Goal: Task Accomplishment & Management: Manage account settings

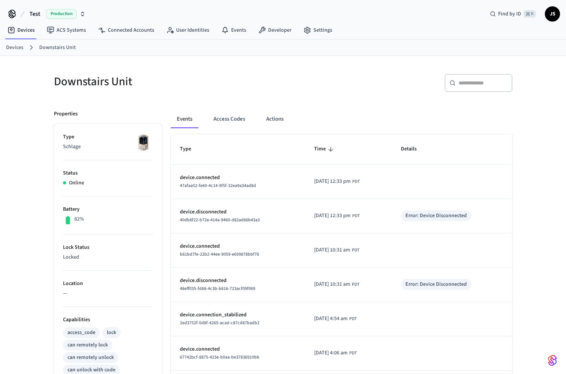
click at [61, 15] on span "Production" at bounding box center [61, 14] width 30 height 10
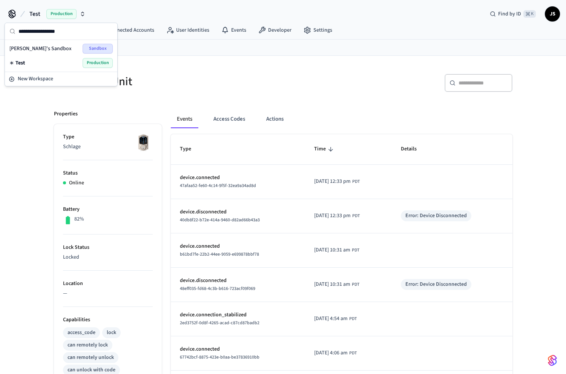
click at [26, 49] on span "[PERSON_NAME]'s Sandbox" at bounding box center [40, 49] width 62 height 8
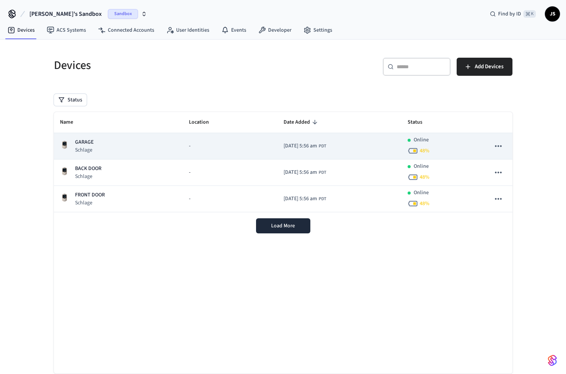
click at [121, 147] on div "GARAGE Schlage" at bounding box center [118, 145] width 117 height 15
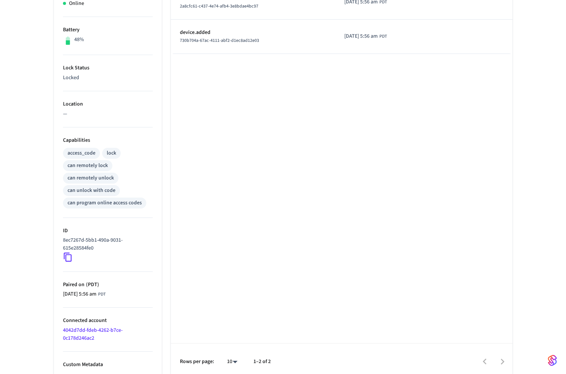
scroll to position [185, 0]
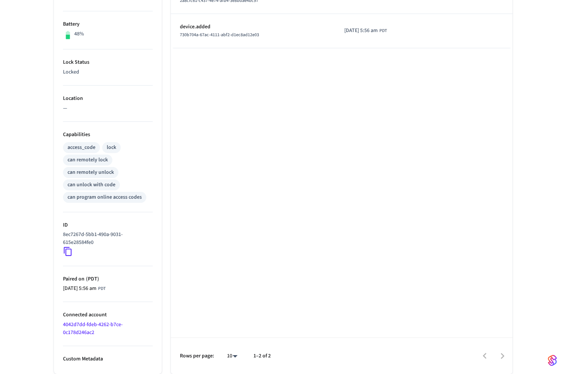
click at [68, 254] on icon at bounding box center [68, 252] width 10 height 10
click at [68, 253] on icon at bounding box center [68, 252] width 10 height 10
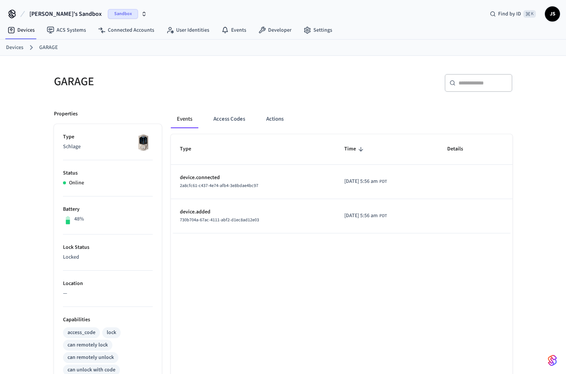
click at [18, 44] on link "Devices" at bounding box center [14, 48] width 17 height 8
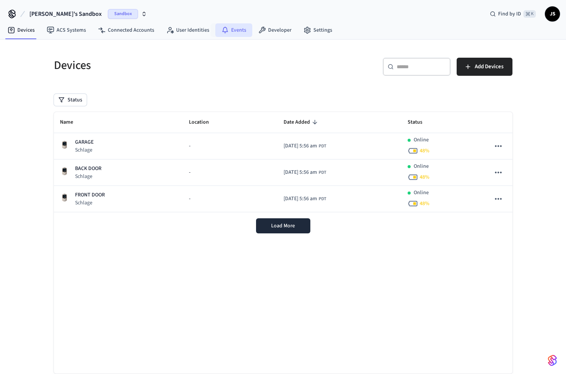
click at [242, 32] on link "Events" at bounding box center [233, 30] width 37 height 14
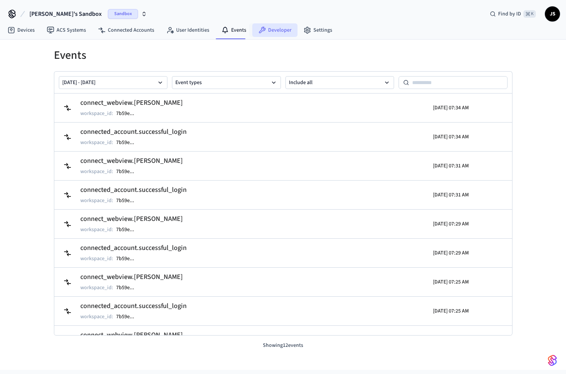
click at [267, 26] on link "Developer" at bounding box center [274, 30] width 45 height 14
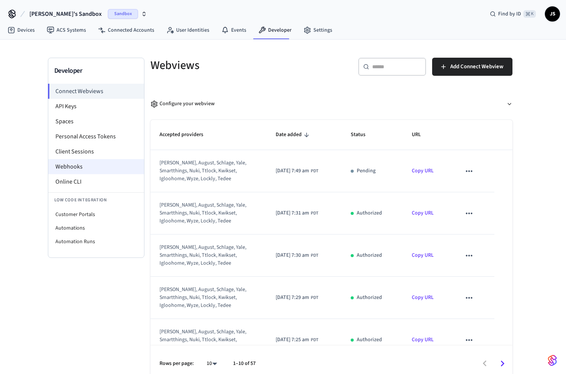
click at [77, 161] on li "Webhooks" at bounding box center [96, 166] width 96 height 15
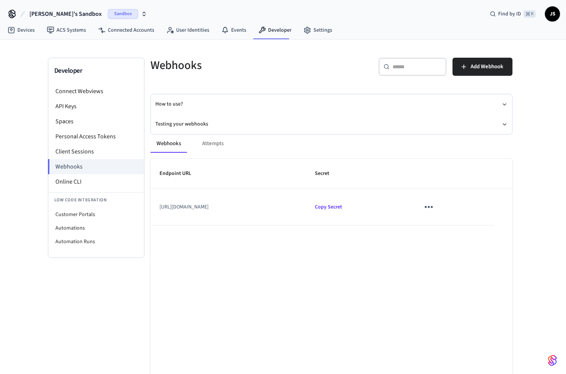
click at [434, 208] on icon "sticky table" at bounding box center [429, 207] width 12 height 12
click at [475, 226] on li "Edit" at bounding box center [477, 229] width 36 height 20
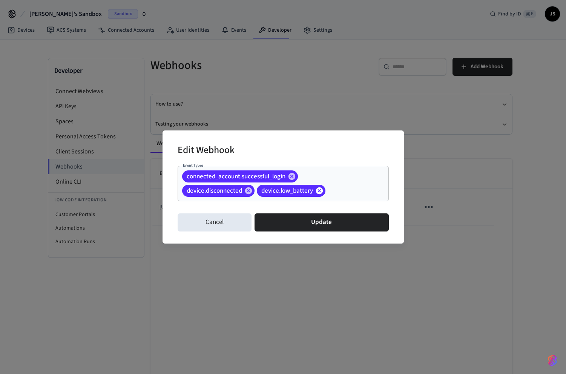
click at [321, 191] on icon at bounding box center [319, 190] width 7 height 7
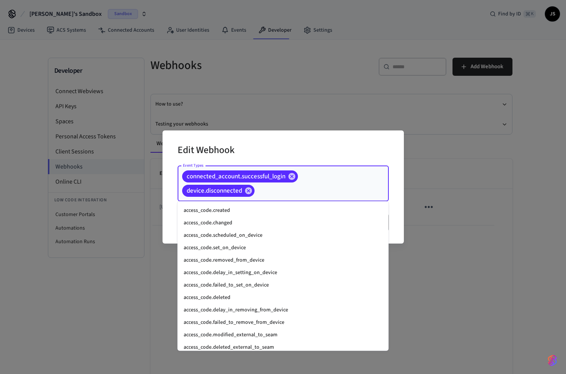
click at [300, 192] on input "Event Types" at bounding box center [310, 190] width 109 height 13
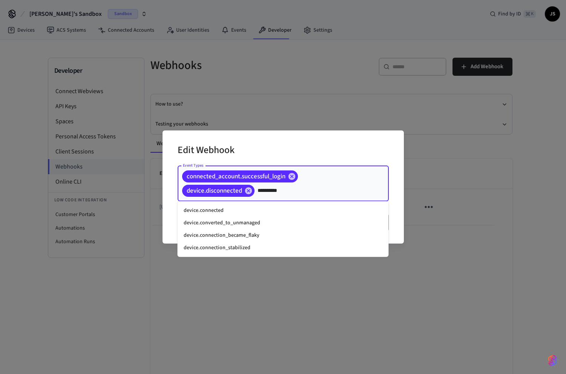
type input "**********"
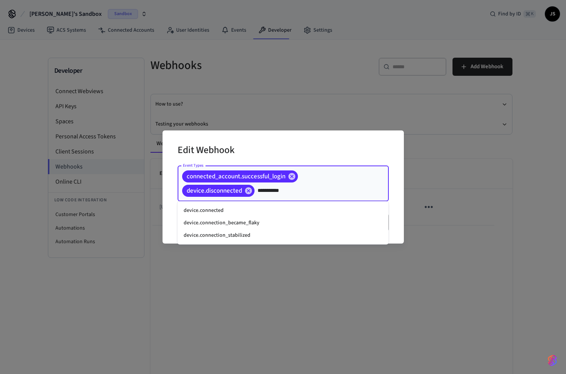
click at [243, 210] on li "device.connected" at bounding box center [283, 210] width 211 height 12
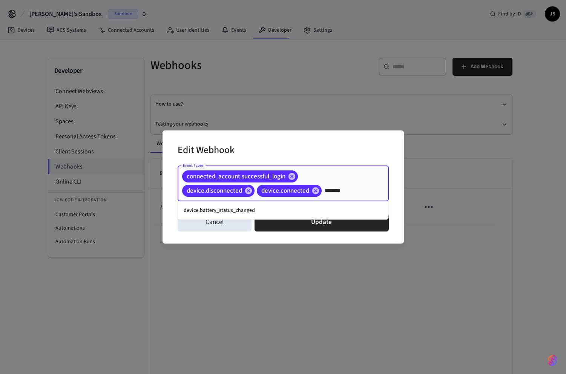
type input "*********"
click at [292, 209] on li "device.battery_status_changed" at bounding box center [283, 210] width 211 height 12
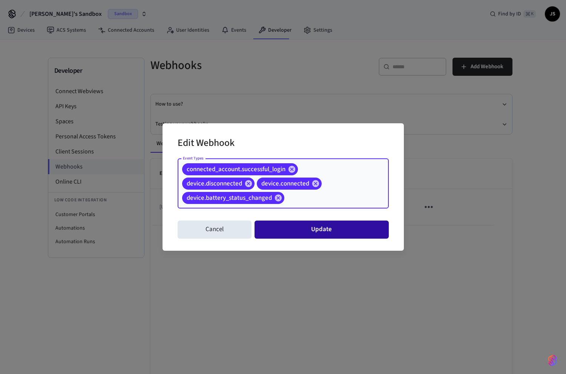
click at [300, 232] on button "Update" at bounding box center [322, 230] width 134 height 18
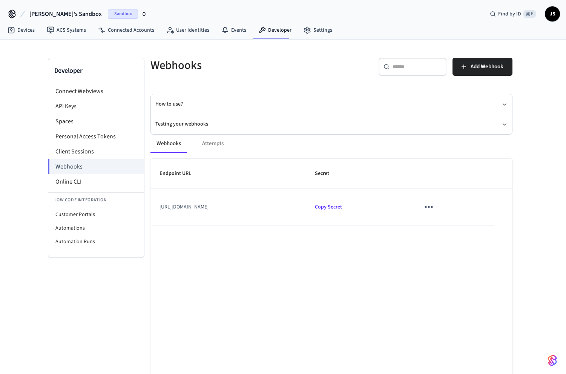
click at [190, 126] on div "Webhooks Attempts Endpoint URL Secret [URL][DOMAIN_NAME] Copy Secret Rows per p…" at bounding box center [326, 273] width 371 height 295
click at [185, 123] on button "Testing your webhooks" at bounding box center [331, 124] width 352 height 20
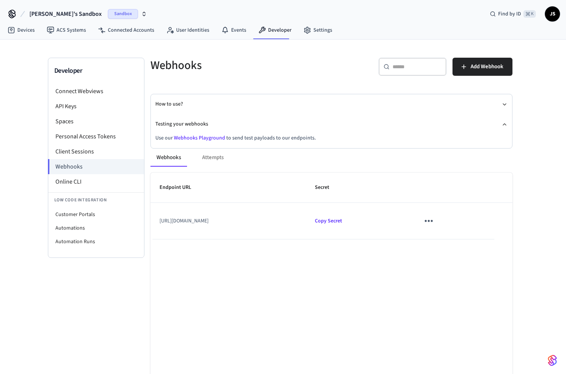
click at [190, 138] on link "Webhooks Playground" at bounding box center [199, 138] width 51 height 8
click at [58, 12] on span "[PERSON_NAME]'s Sandbox" at bounding box center [65, 13] width 72 height 9
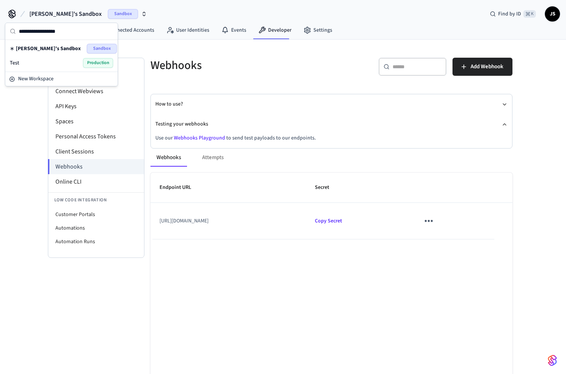
click at [18, 63] on span "Test" at bounding box center [14, 63] width 9 height 8
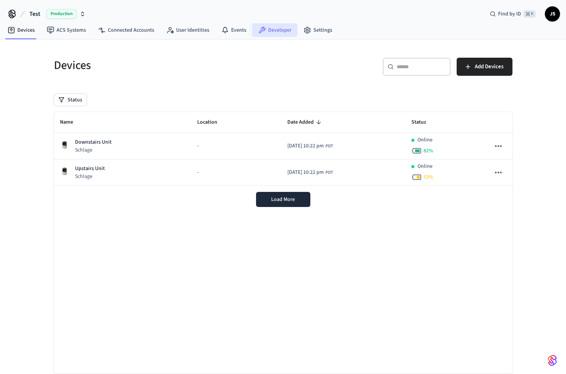
click at [270, 35] on link "Developer" at bounding box center [274, 30] width 45 height 14
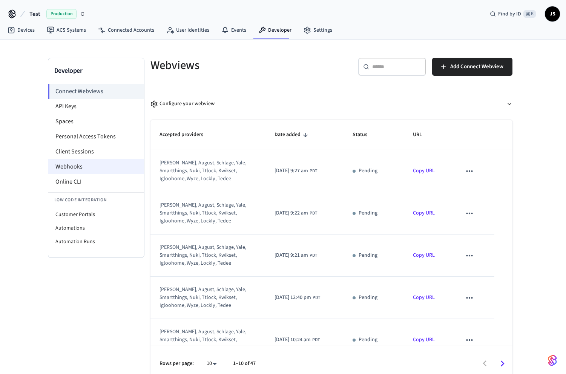
click at [89, 167] on li "Webhooks" at bounding box center [96, 166] width 96 height 15
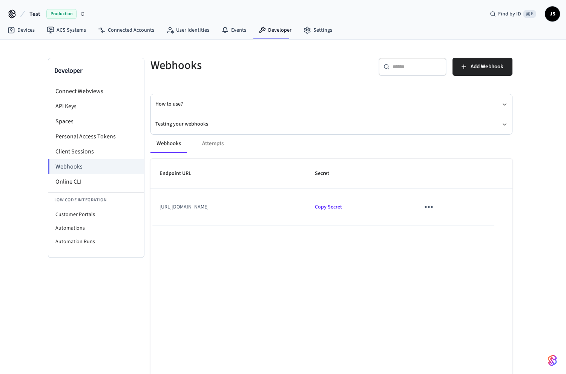
click at [448, 206] on td "sticky table" at bounding box center [452, 207] width 83 height 36
click at [437, 207] on button "sticky table" at bounding box center [429, 207] width 18 height 18
click at [473, 233] on li "Edit" at bounding box center [474, 232] width 36 height 20
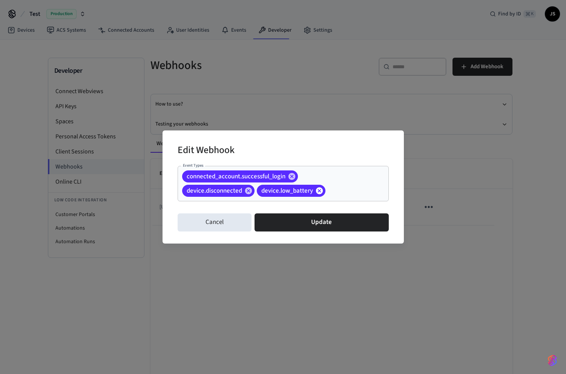
click at [318, 191] on icon at bounding box center [319, 190] width 7 height 7
click at [301, 192] on input "Event Types" at bounding box center [310, 190] width 109 height 13
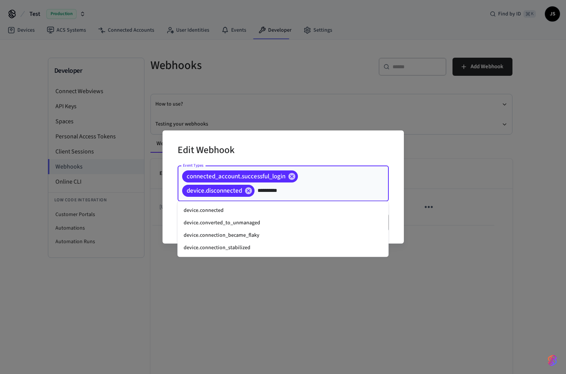
type input "**********"
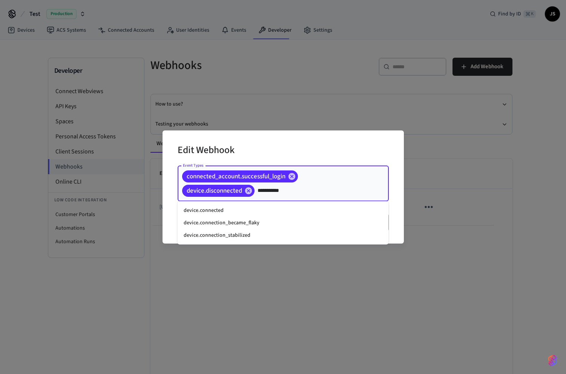
click at [239, 207] on li "device.connected" at bounding box center [283, 210] width 211 height 12
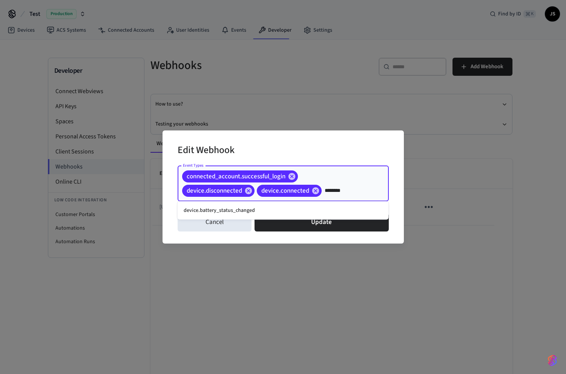
type input "*********"
click at [269, 210] on li "device.battery_status_changed" at bounding box center [283, 210] width 211 height 12
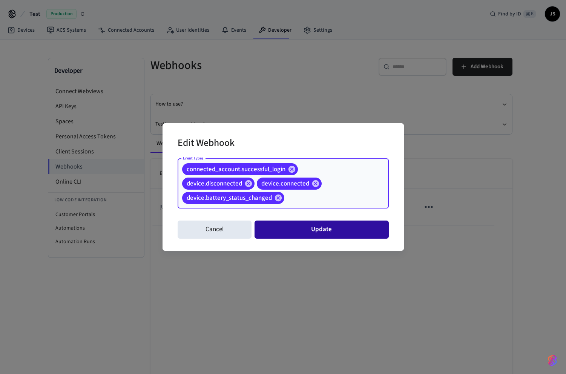
click at [305, 231] on button "Update" at bounding box center [322, 230] width 134 height 18
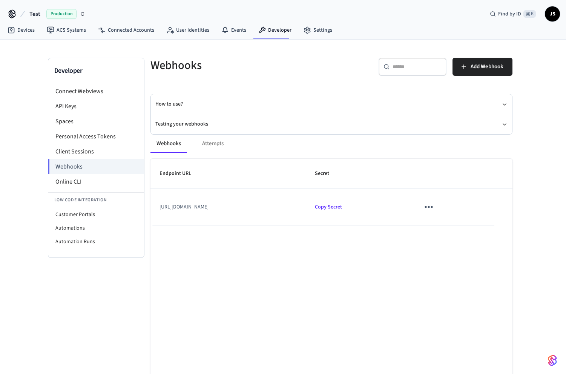
click at [199, 120] on button "Testing your webhooks" at bounding box center [331, 124] width 352 height 20
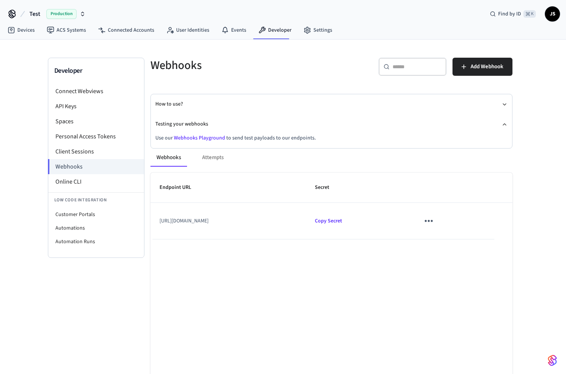
click at [201, 140] on div "Webhooks Attempts Endpoint URL Secret [URL][DOMAIN_NAME] Copy Secret Rows per p…" at bounding box center [326, 287] width 371 height 295
click at [201, 139] on link "Webhooks Playground" at bounding box center [199, 138] width 51 height 8
click at [434, 219] on icon "sticky table" at bounding box center [429, 221] width 12 height 12
click at [476, 242] on li "Edit" at bounding box center [477, 243] width 36 height 20
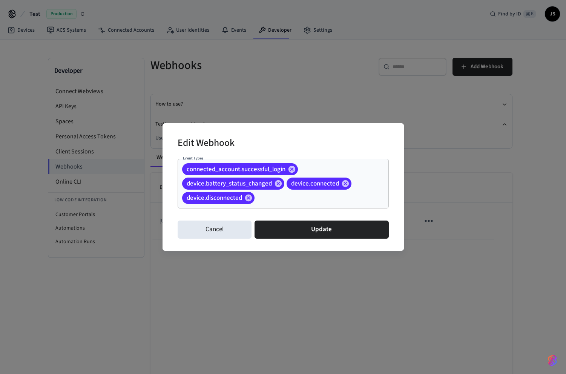
click at [307, 282] on div "Edit Webhook Event Types connected_account.successful_login device.battery_stat…" at bounding box center [283, 187] width 566 height 374
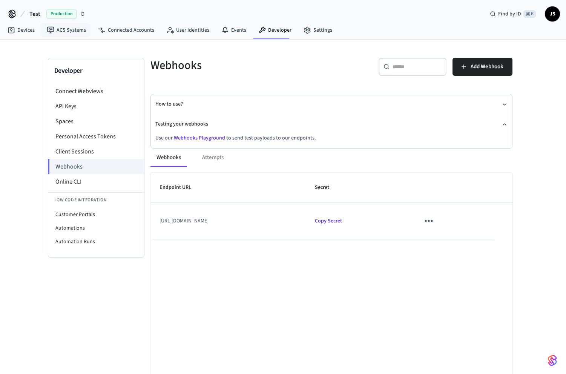
click at [67, 12] on span "Production" at bounding box center [61, 14] width 30 height 10
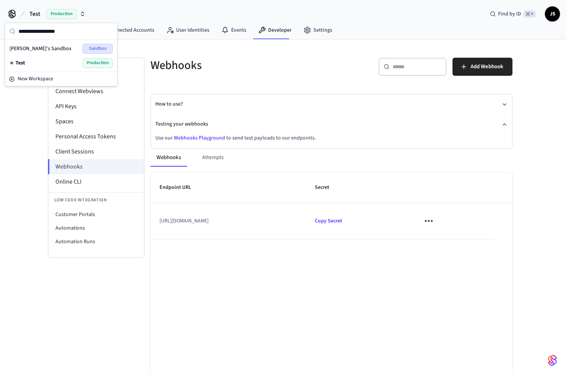
click at [25, 49] on span "[PERSON_NAME]'s Sandbox" at bounding box center [40, 49] width 62 height 8
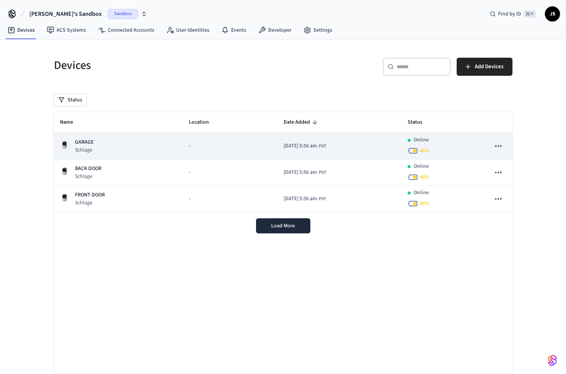
click at [91, 140] on p "GARAGE" at bounding box center [84, 142] width 18 height 8
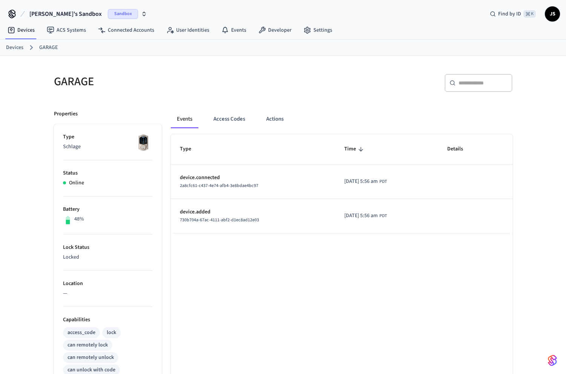
scroll to position [185, 0]
